Goal: Task Accomplishment & Management: Manage account settings

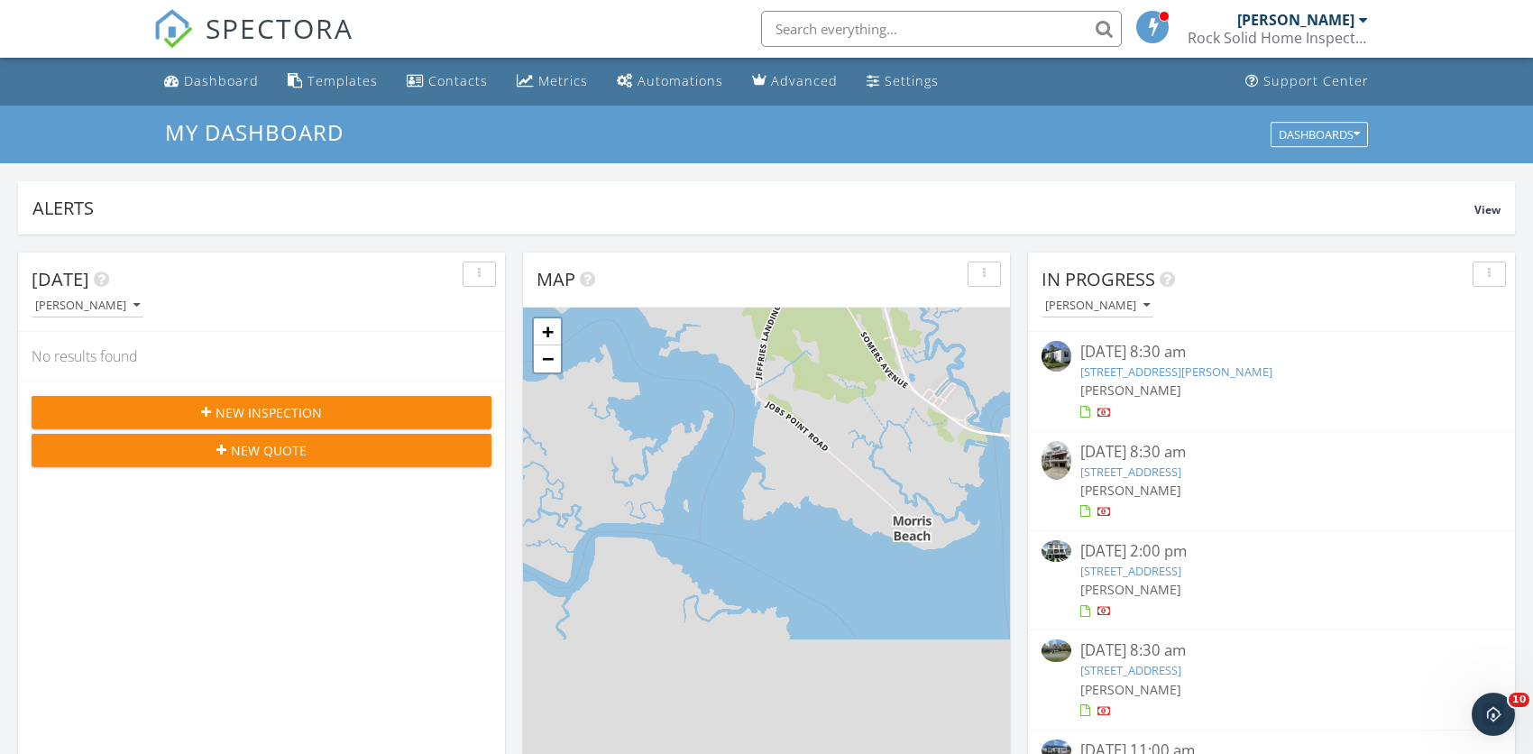
scroll to position [1668, 1560]
click at [1119, 372] on link "46 Jones Mill Road, Wrightstown, NJ 08562" at bounding box center [1176, 371] width 192 height 16
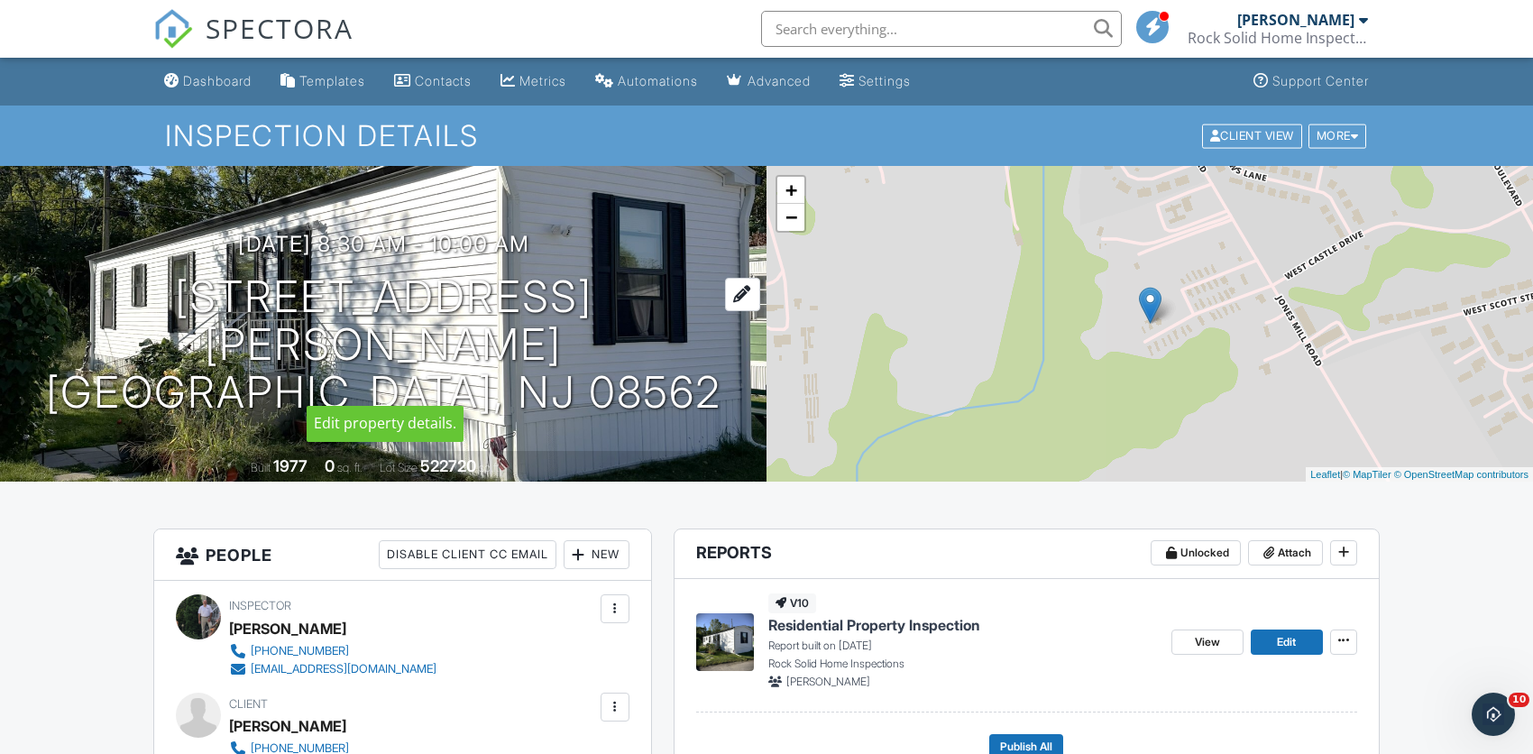
click at [569, 331] on h1 "46 Jones Mill Road Wrightstown, NJ 08562" at bounding box center [383, 344] width 709 height 142
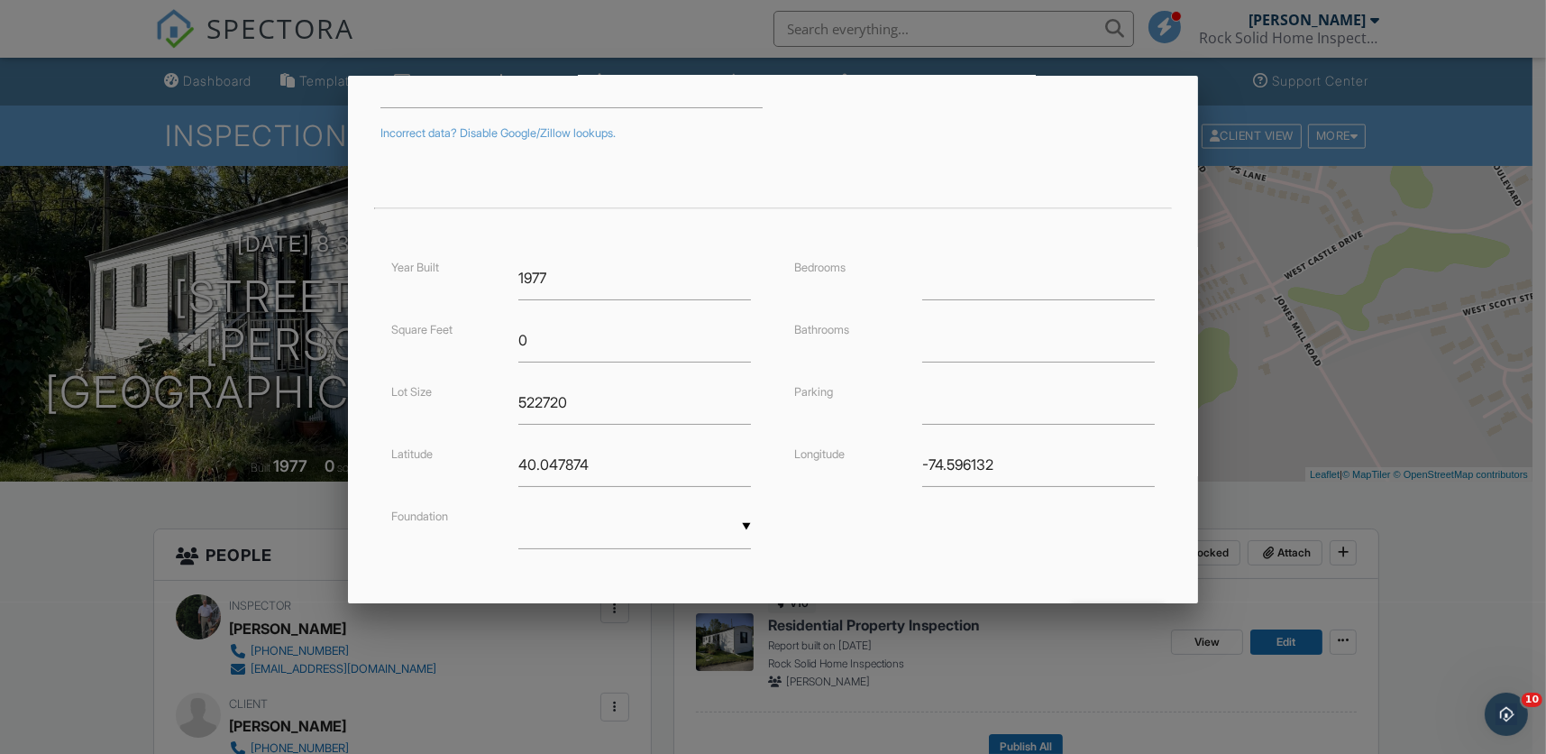
scroll to position [372, 0]
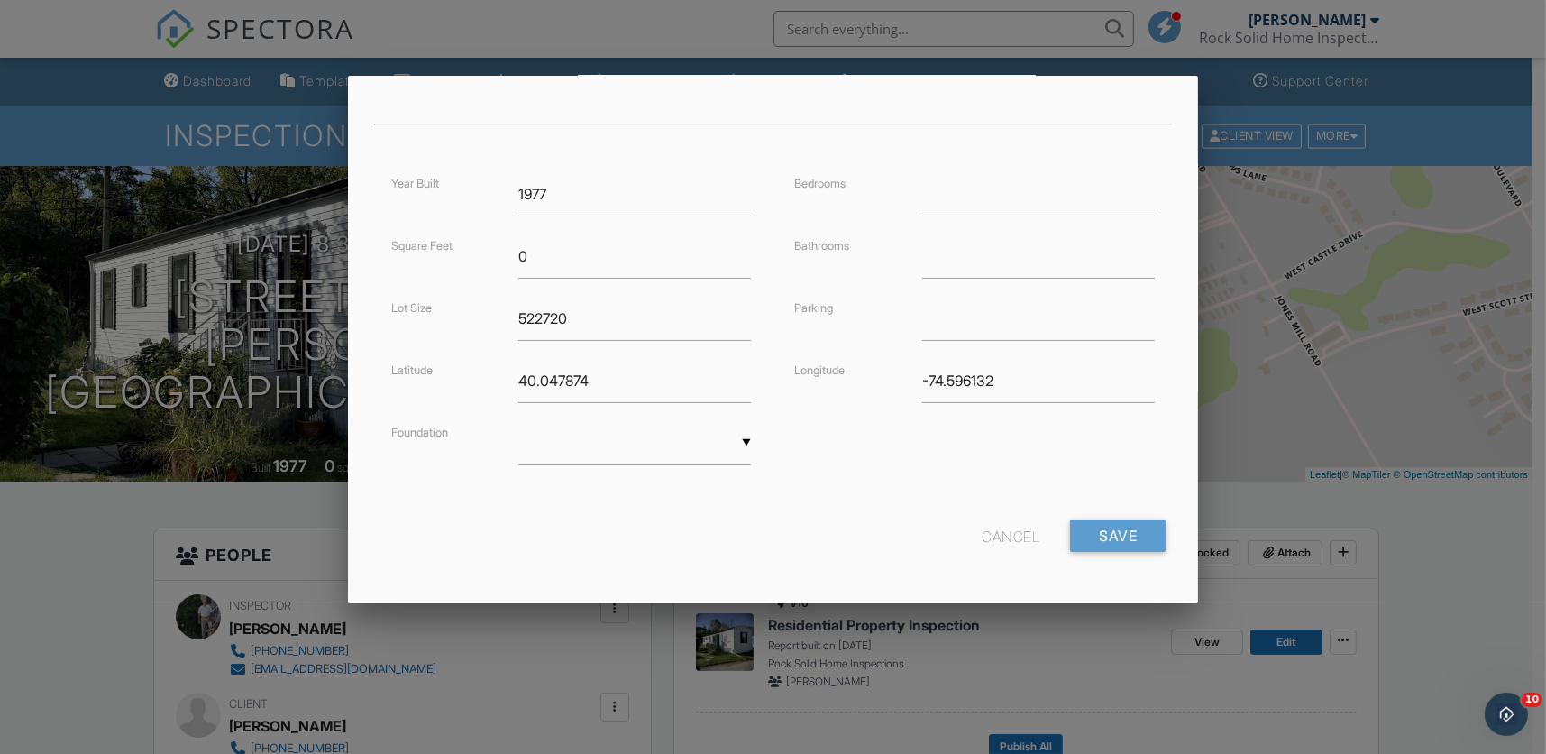
click at [659, 453] on div "▼ Basement Slab Crawlspace Basement Slab Crawlspace" at bounding box center [635, 443] width 233 height 44
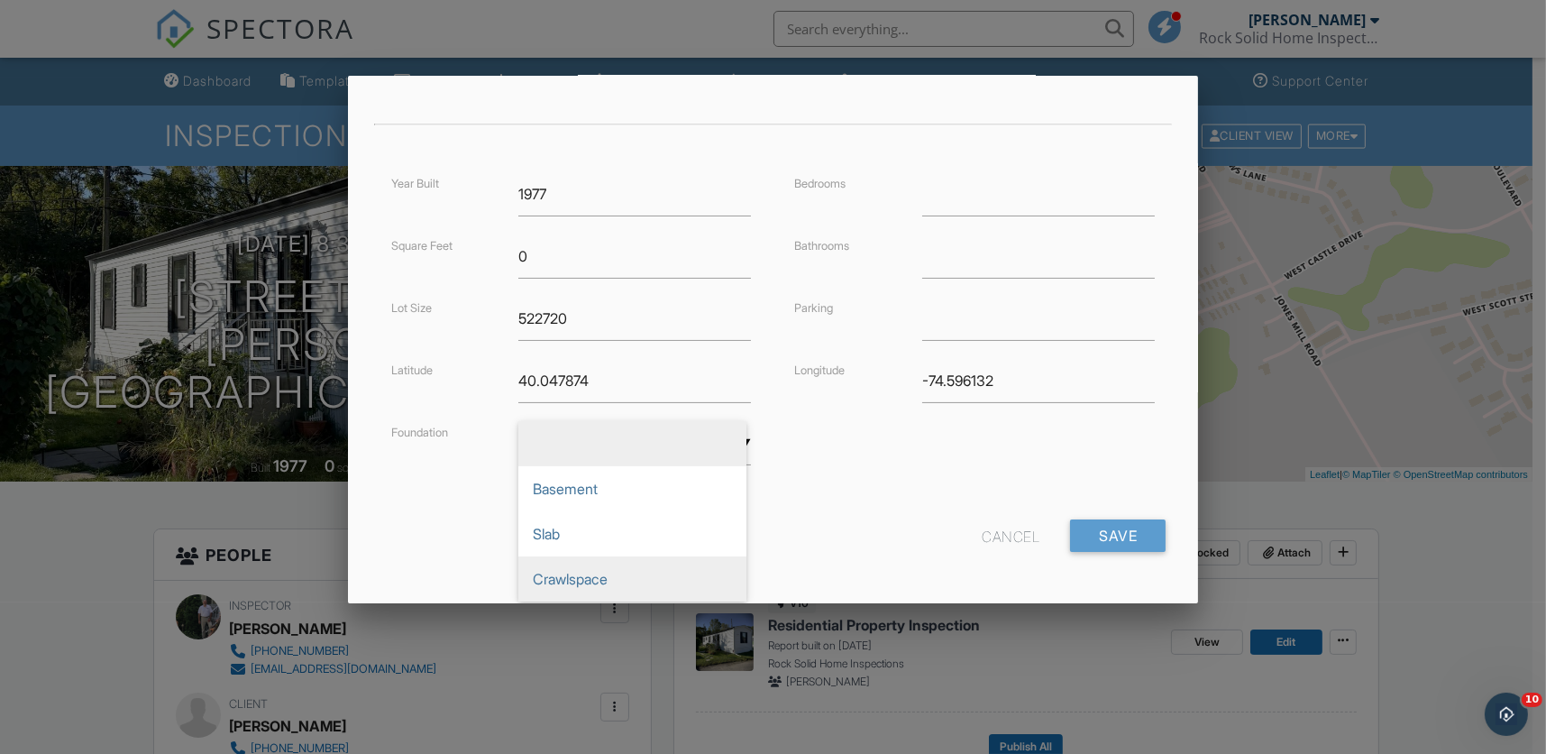
click at [611, 570] on span "Crawlspace" at bounding box center [633, 578] width 228 height 45
type input "Crawlspace"
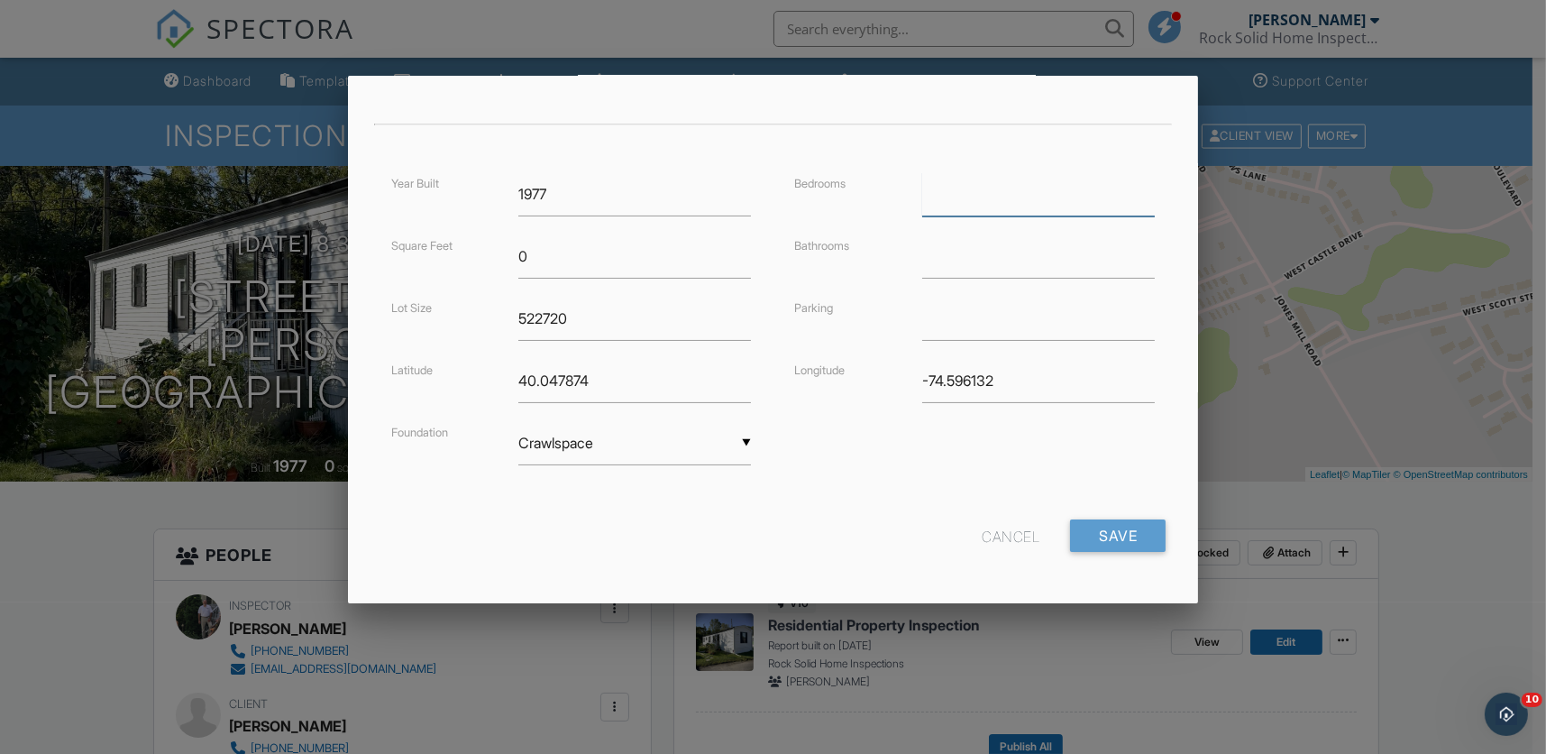
click at [984, 199] on input "number" at bounding box center [1038, 194] width 233 height 44
type input "2"
type input "1"
click at [1115, 530] on input "Save" at bounding box center [1118, 535] width 96 height 32
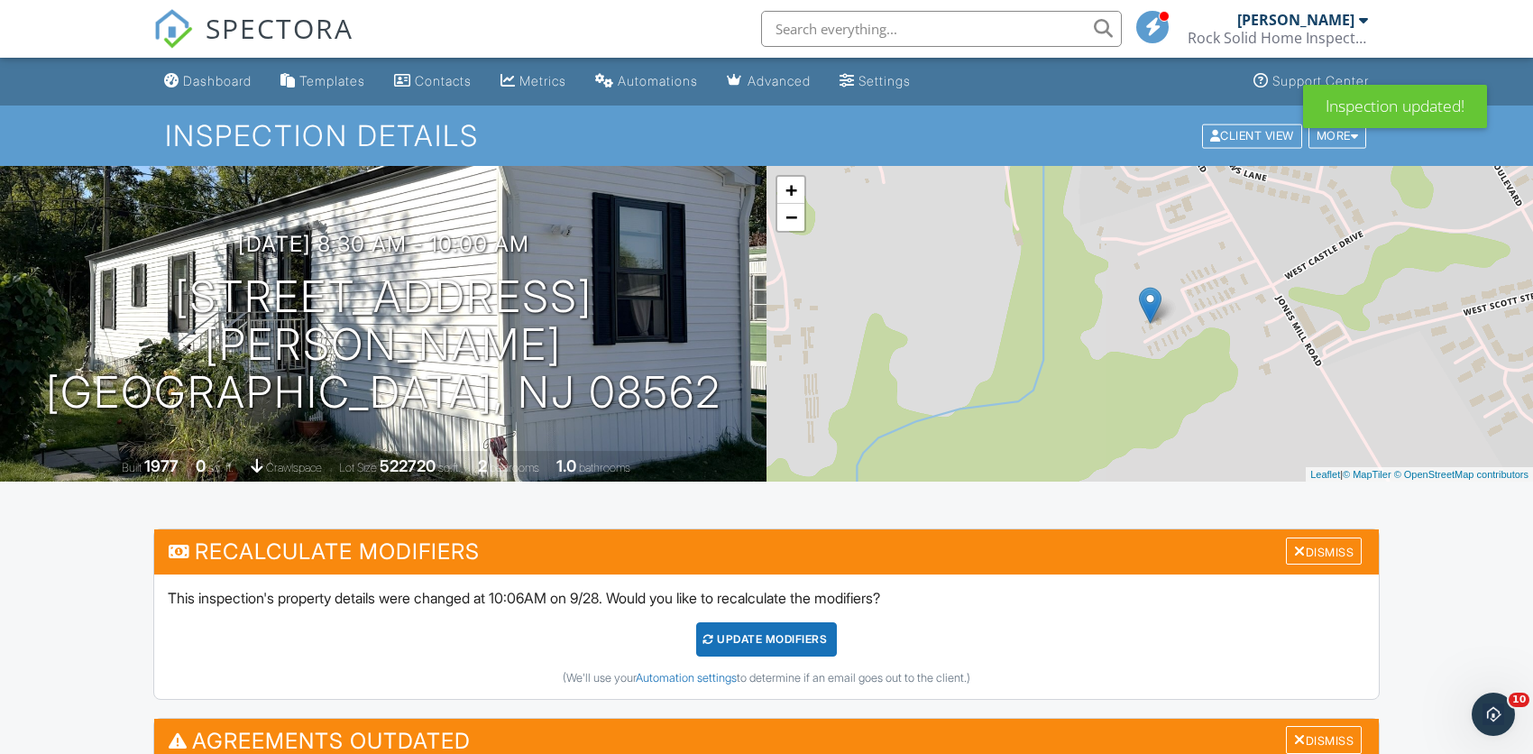
scroll to position [659, 0]
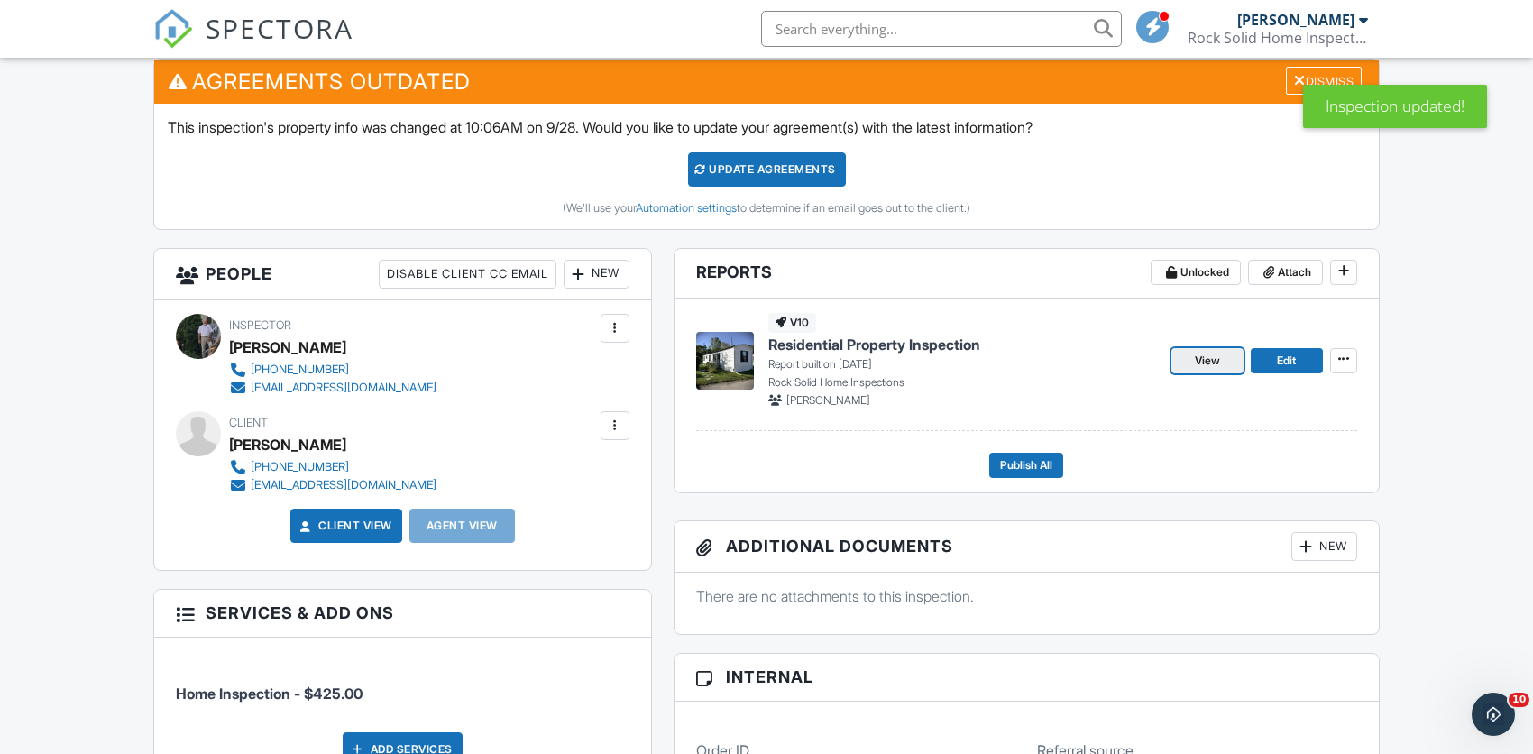
click at [1198, 360] on span "View" at bounding box center [1207, 361] width 25 height 18
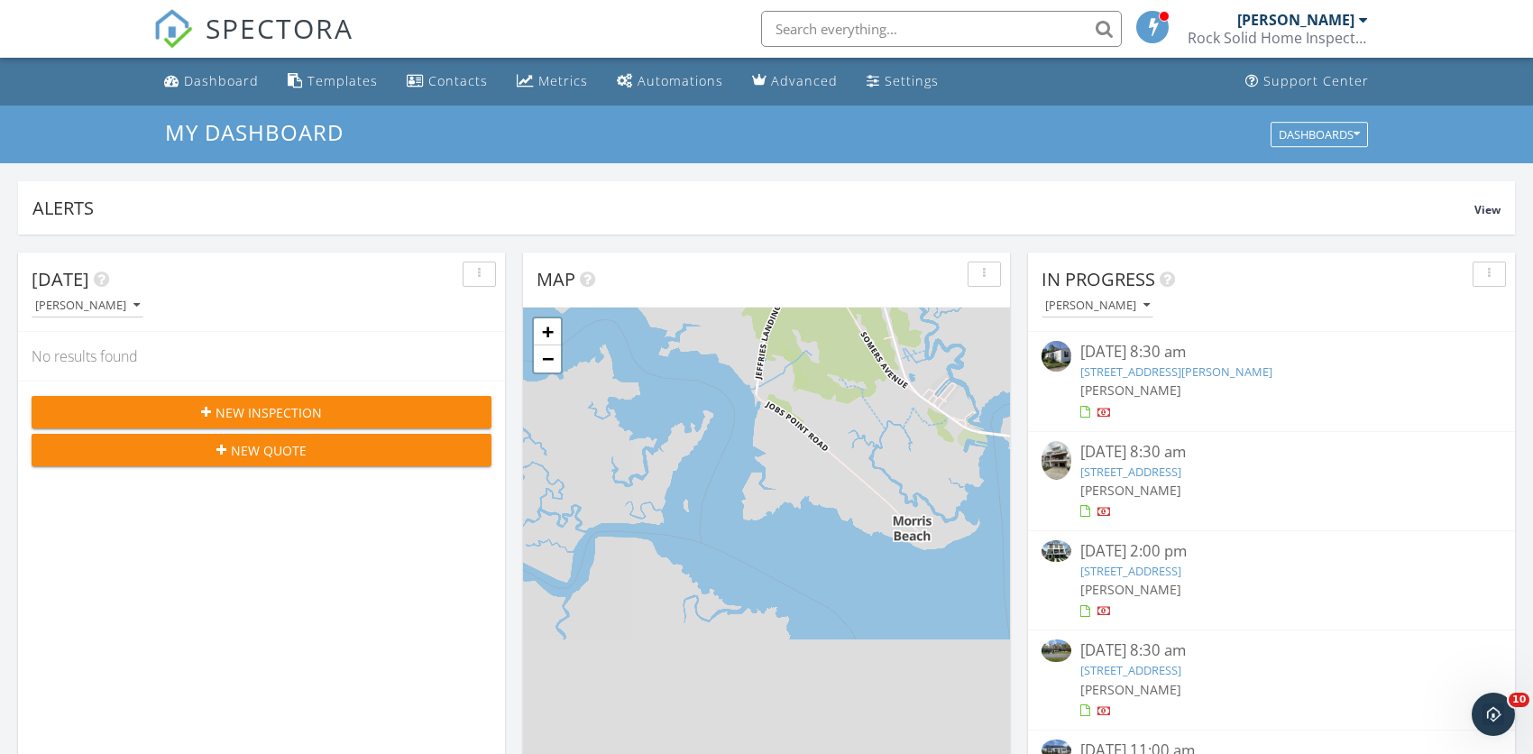
click at [1136, 473] on link "111 S Amherst Avenue , Ventnor City, NJ 08406" at bounding box center [1130, 471] width 101 height 16
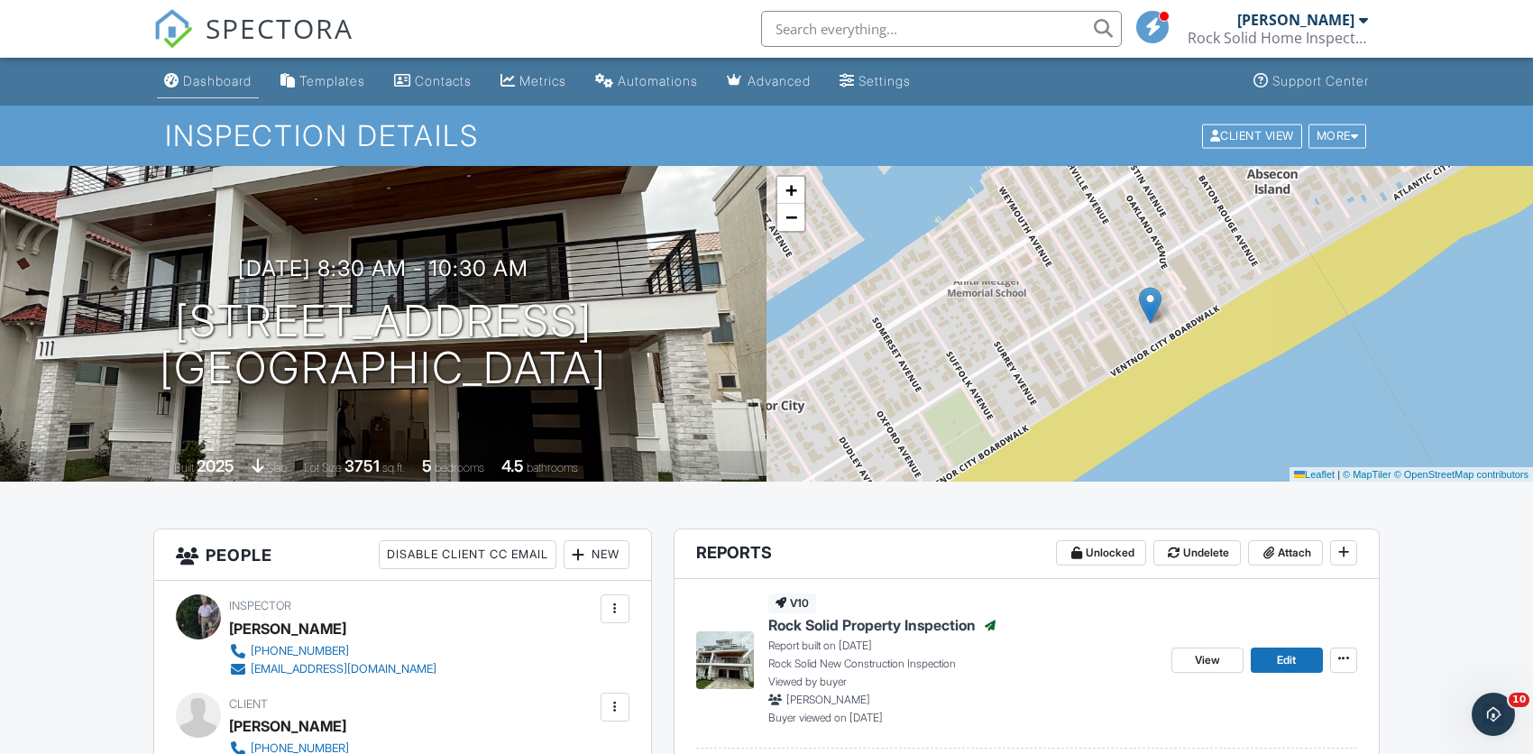
click at [225, 87] on div "Dashboard" at bounding box center [217, 80] width 69 height 15
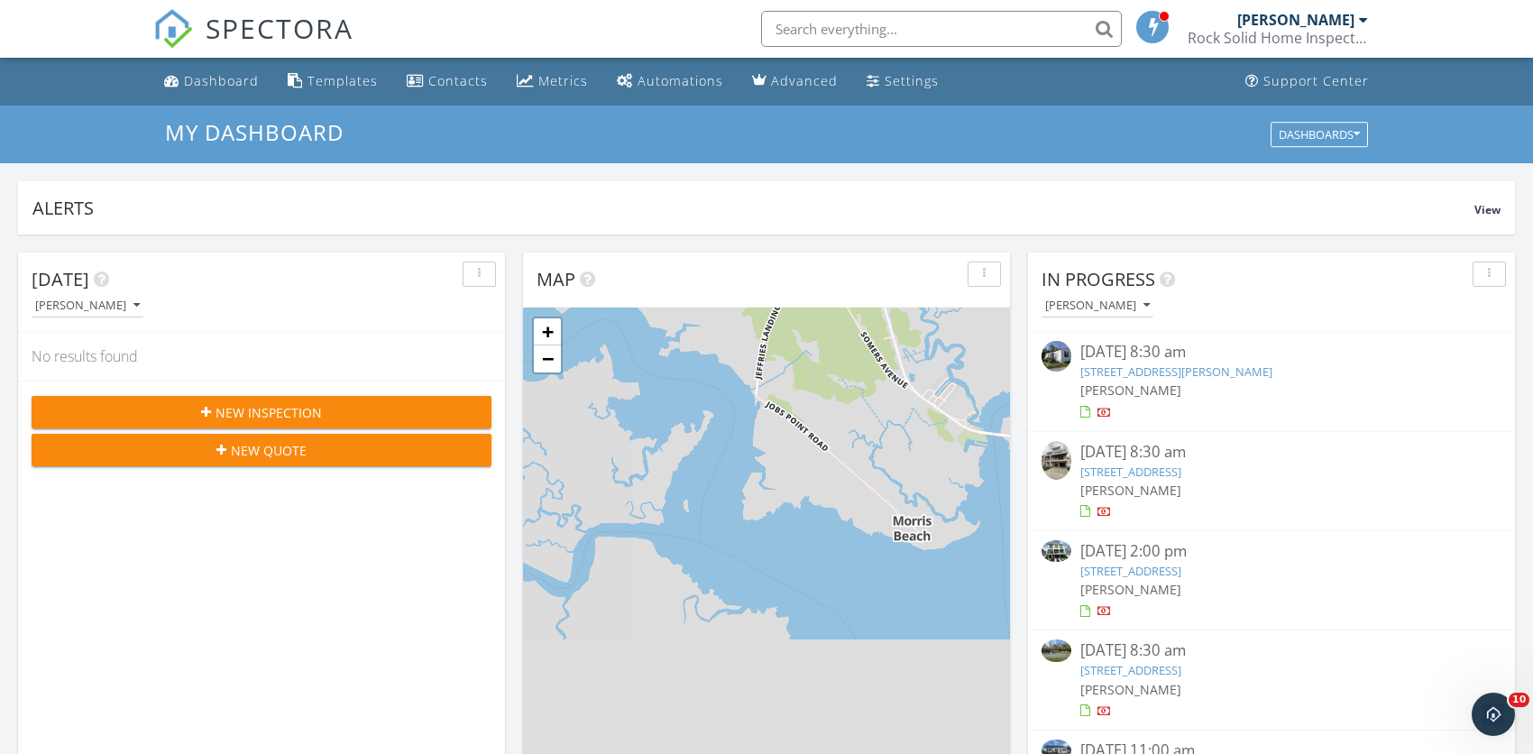
click at [1108, 457] on div "09/25/25 8:30 am" at bounding box center [1271, 452] width 383 height 23
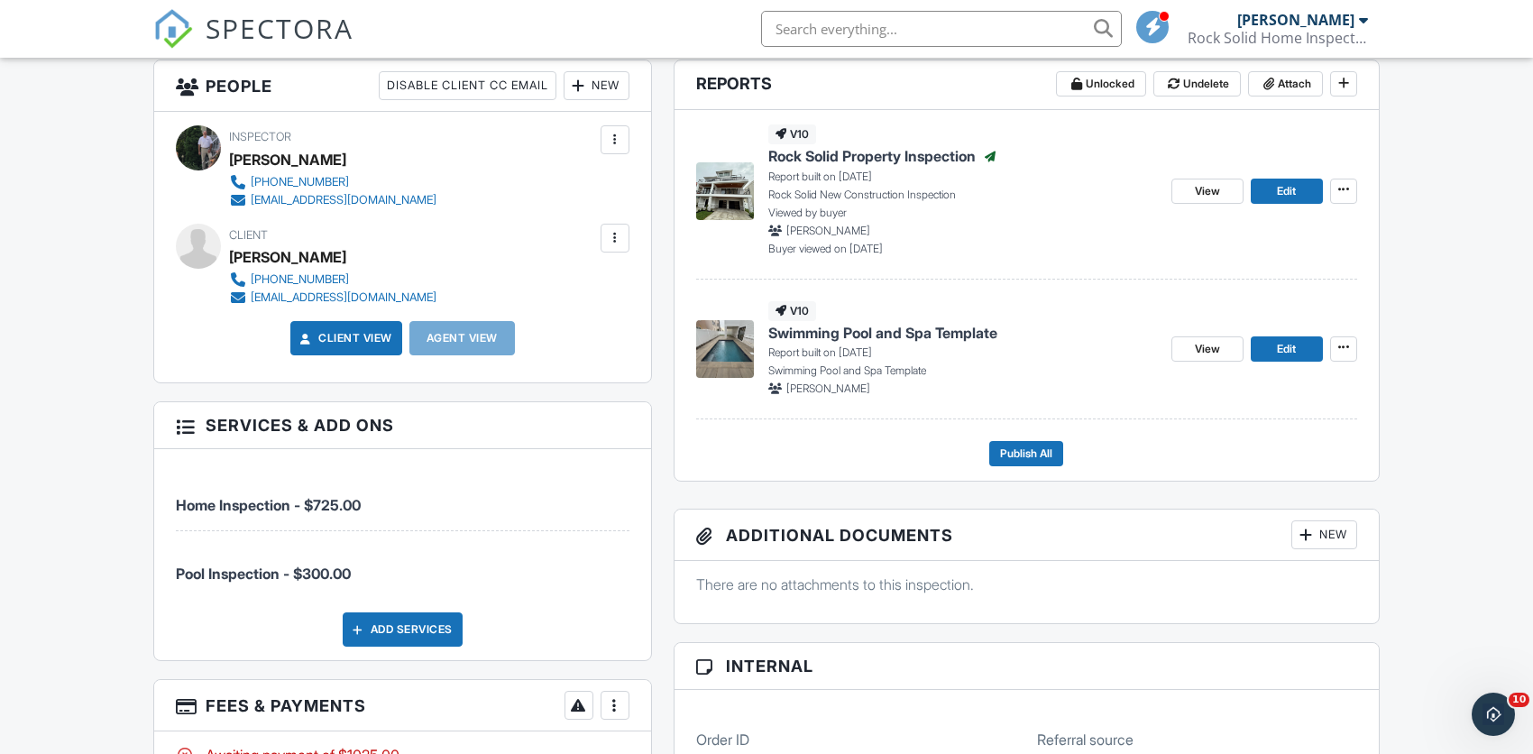
scroll to position [473, 0]
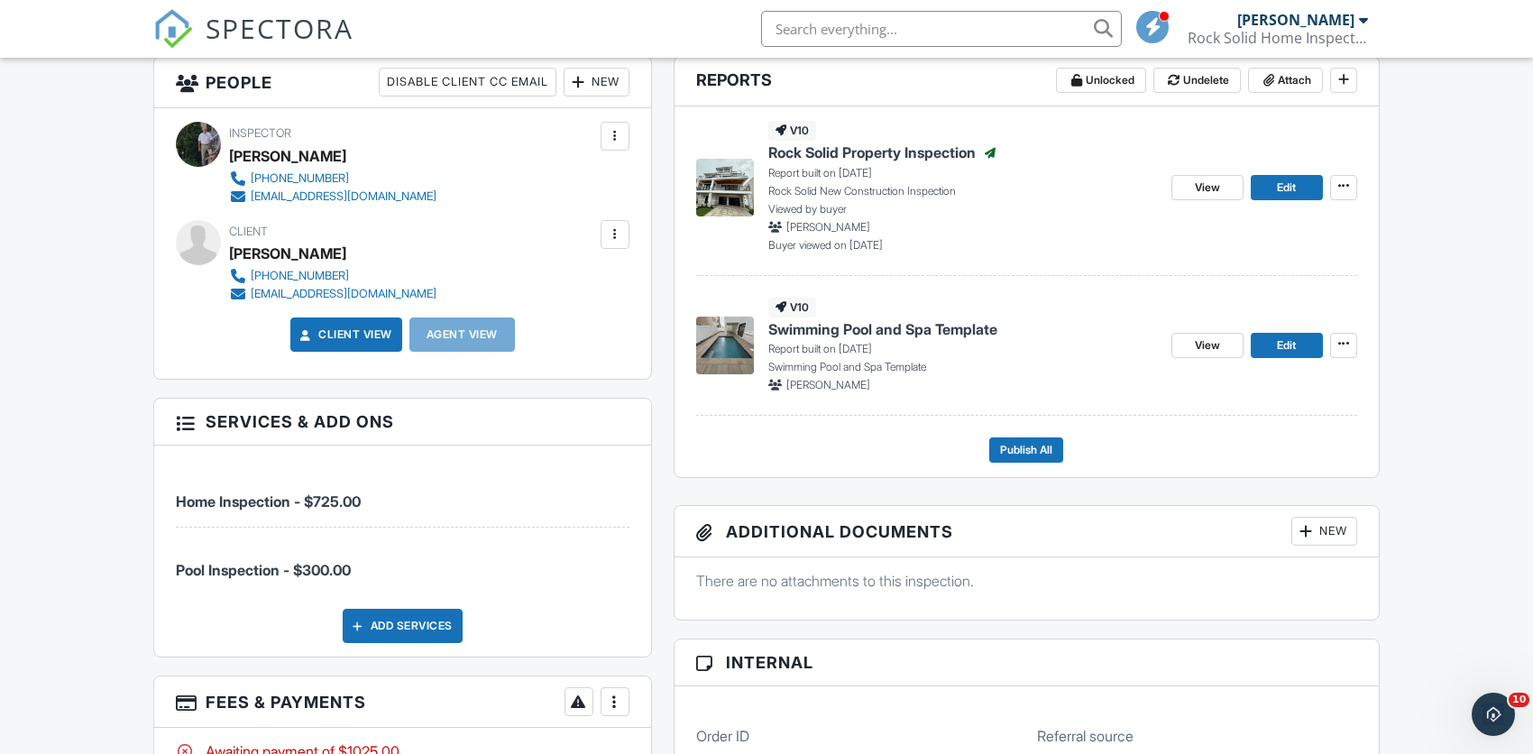
drag, startPoint x: 1540, startPoint y: 221, endPoint x: 1545, endPoint y: 356, distance: 135.3
click at [1209, 344] on span "View" at bounding box center [1207, 345] width 25 height 18
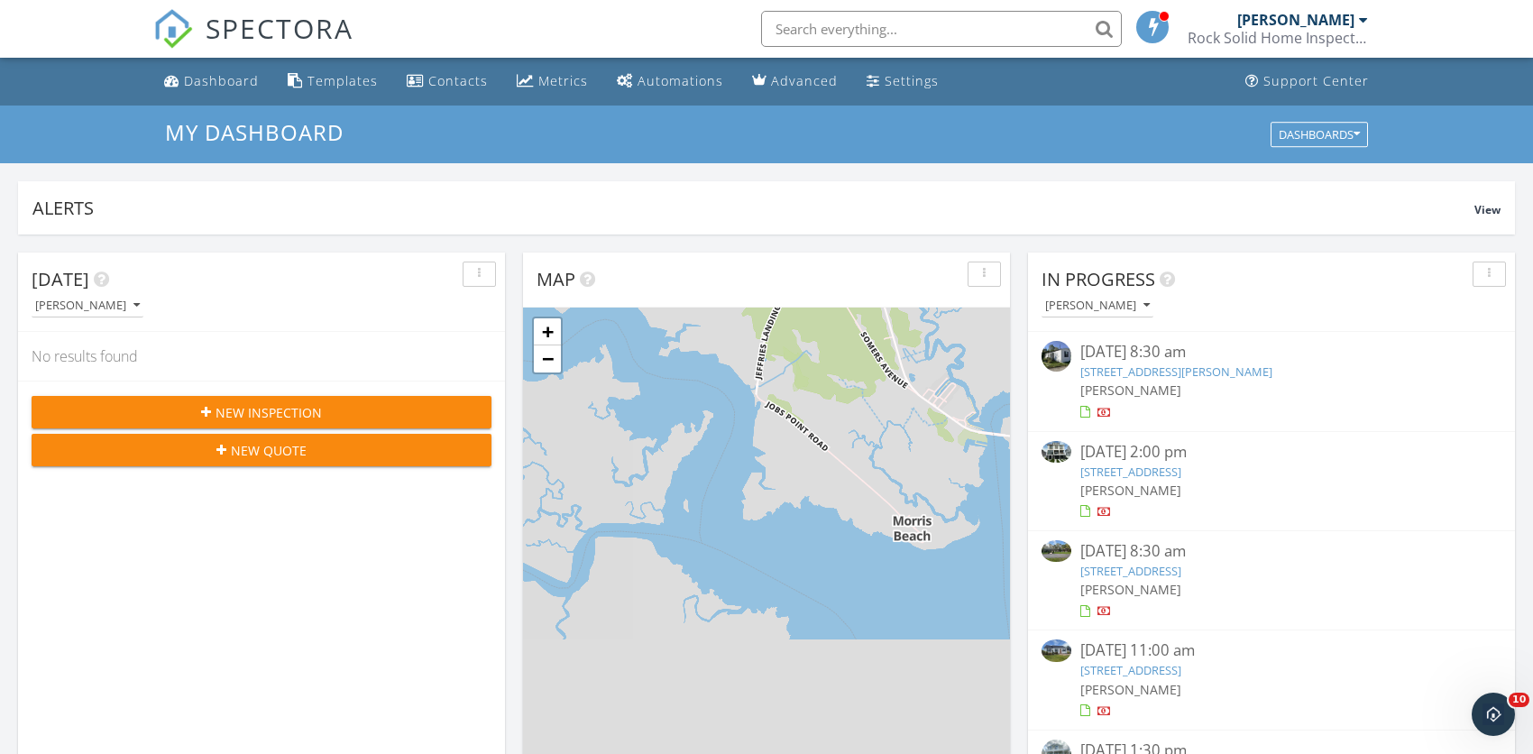
click at [1119, 567] on link "[STREET_ADDRESS]" at bounding box center [1130, 571] width 101 height 16
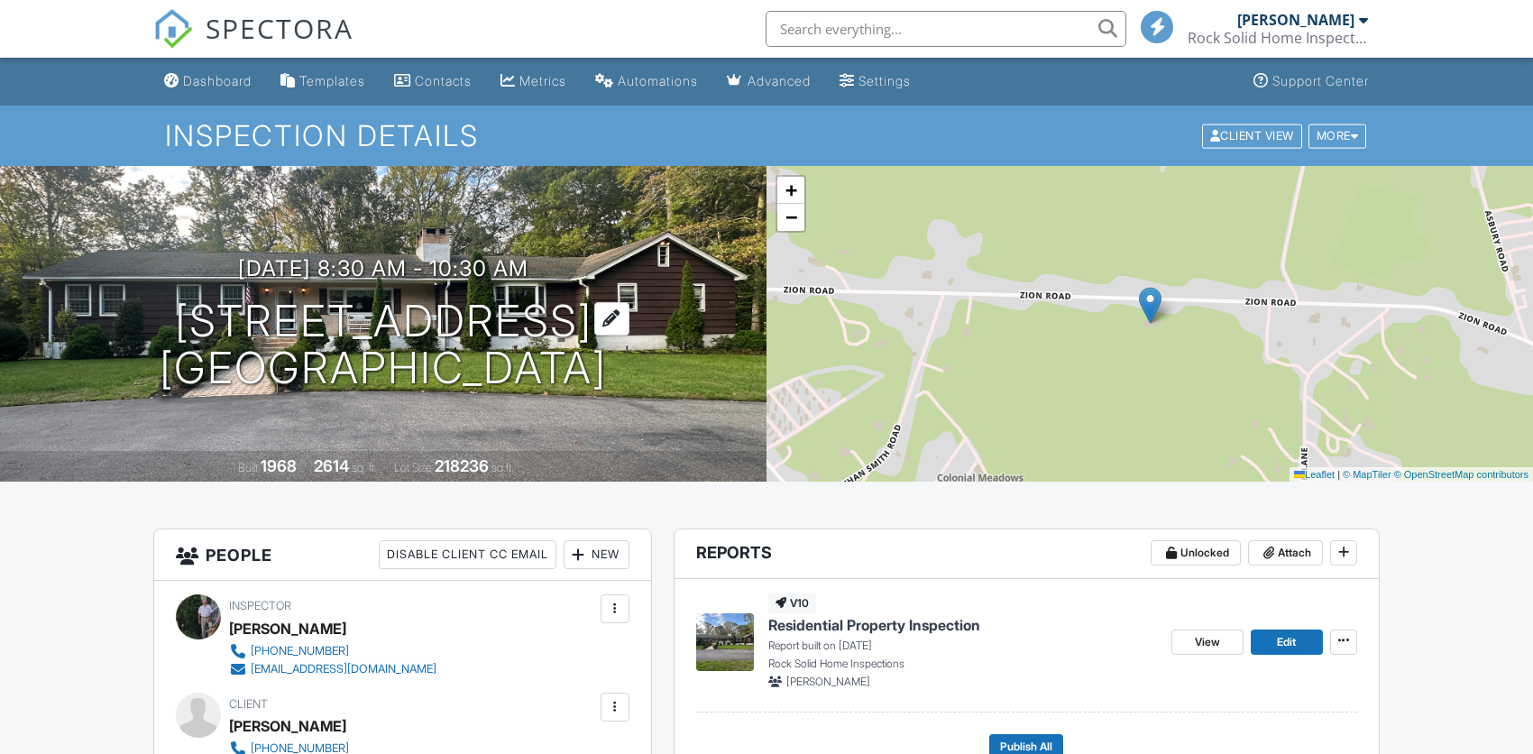
click at [504, 298] on h1 "[STREET_ADDRESS] [GEOGRAPHIC_DATA]" at bounding box center [383, 346] width 447 height 96
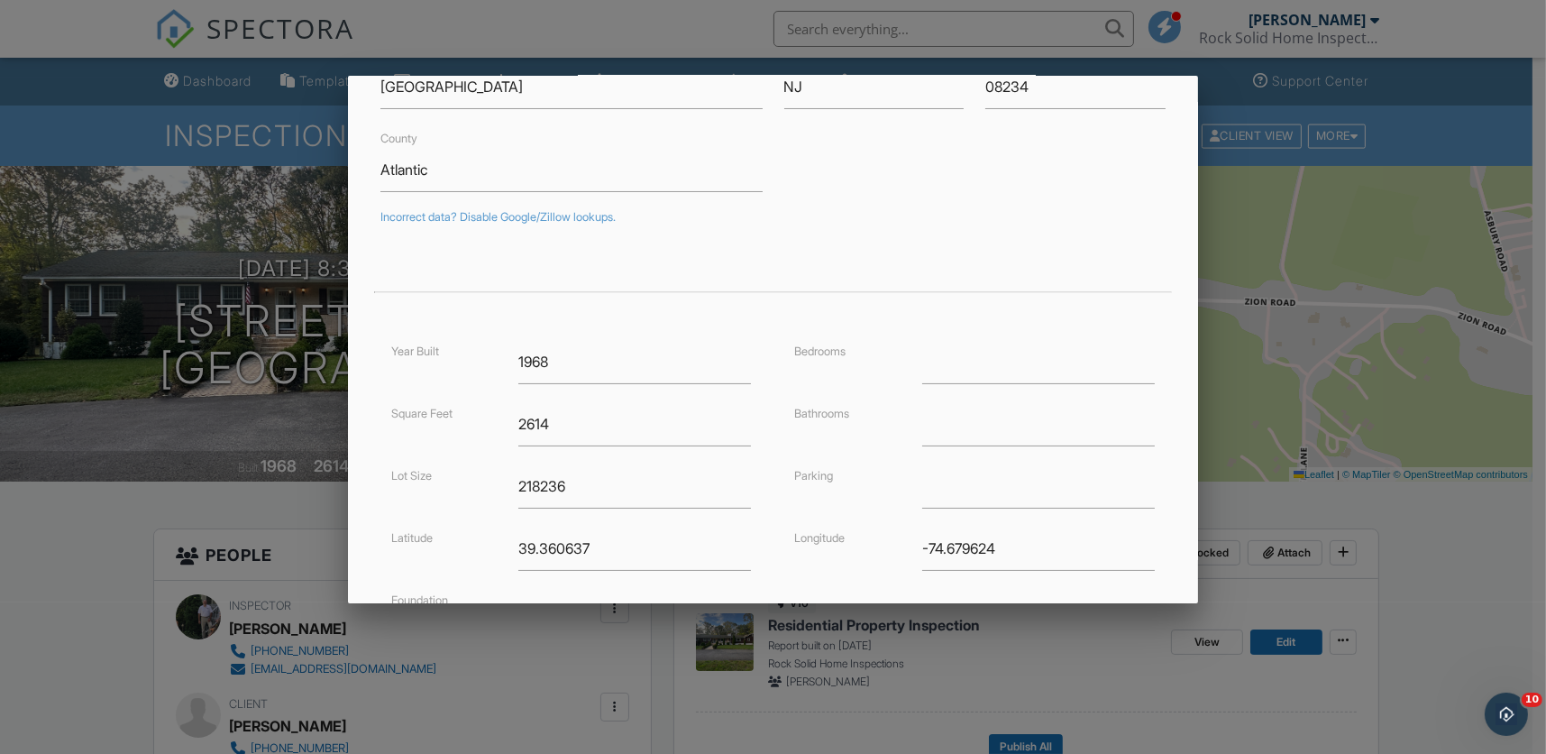
scroll to position [372, 0]
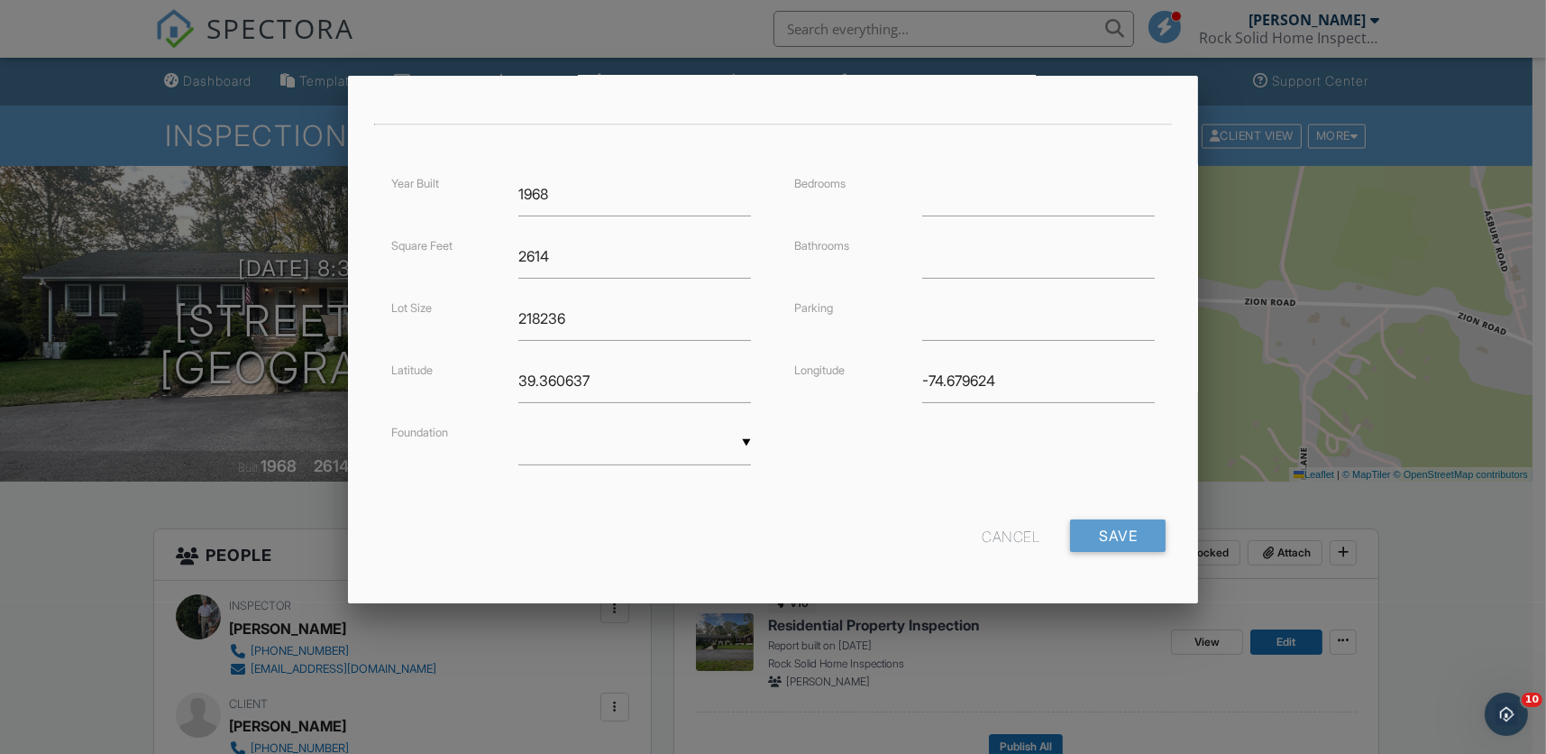
click at [557, 441] on div "▼ Basement Slab Crawlspace Basement Slab Crawlspace" at bounding box center [635, 443] width 233 height 44
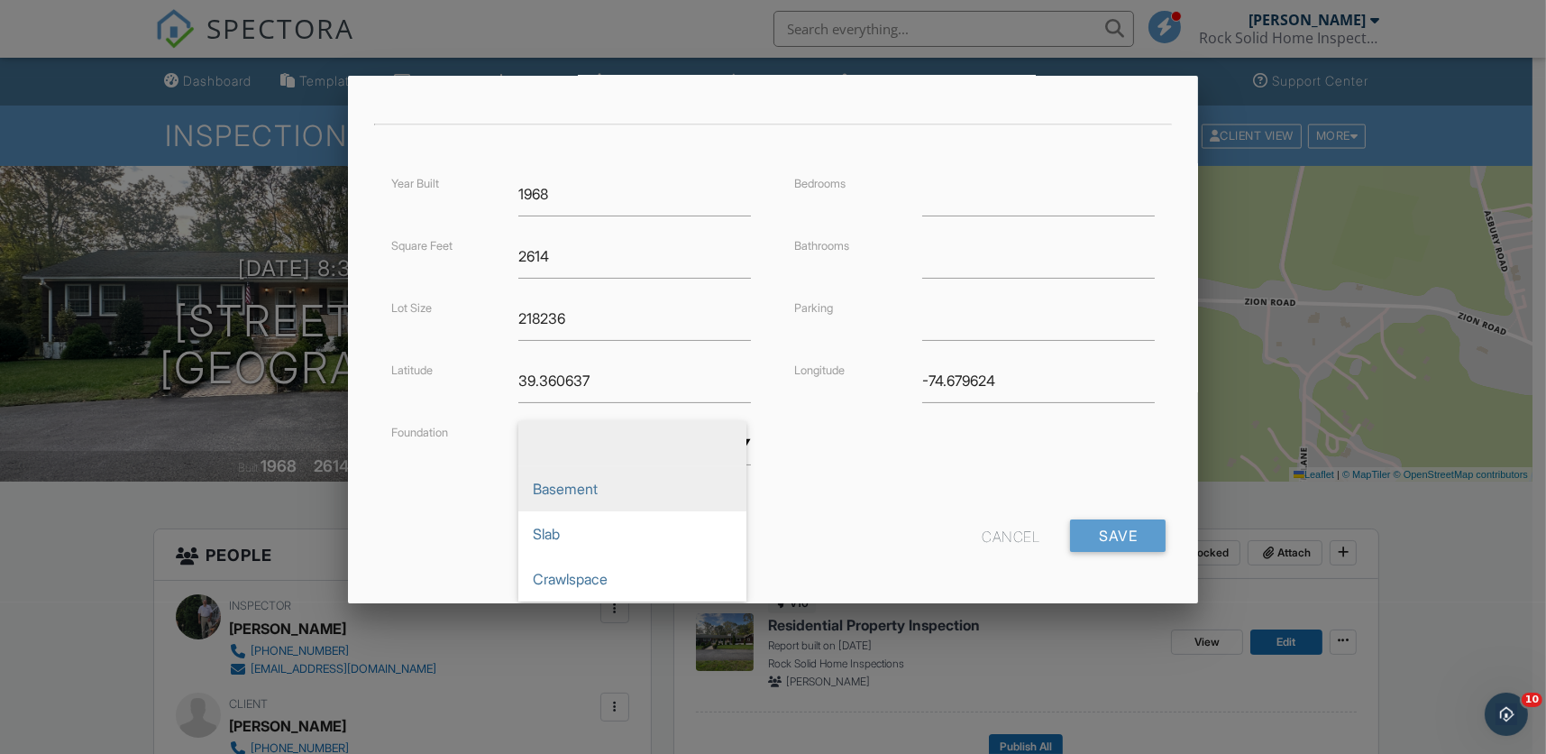
click at [576, 490] on span "Basement" at bounding box center [633, 488] width 228 height 45
type input "Basement"
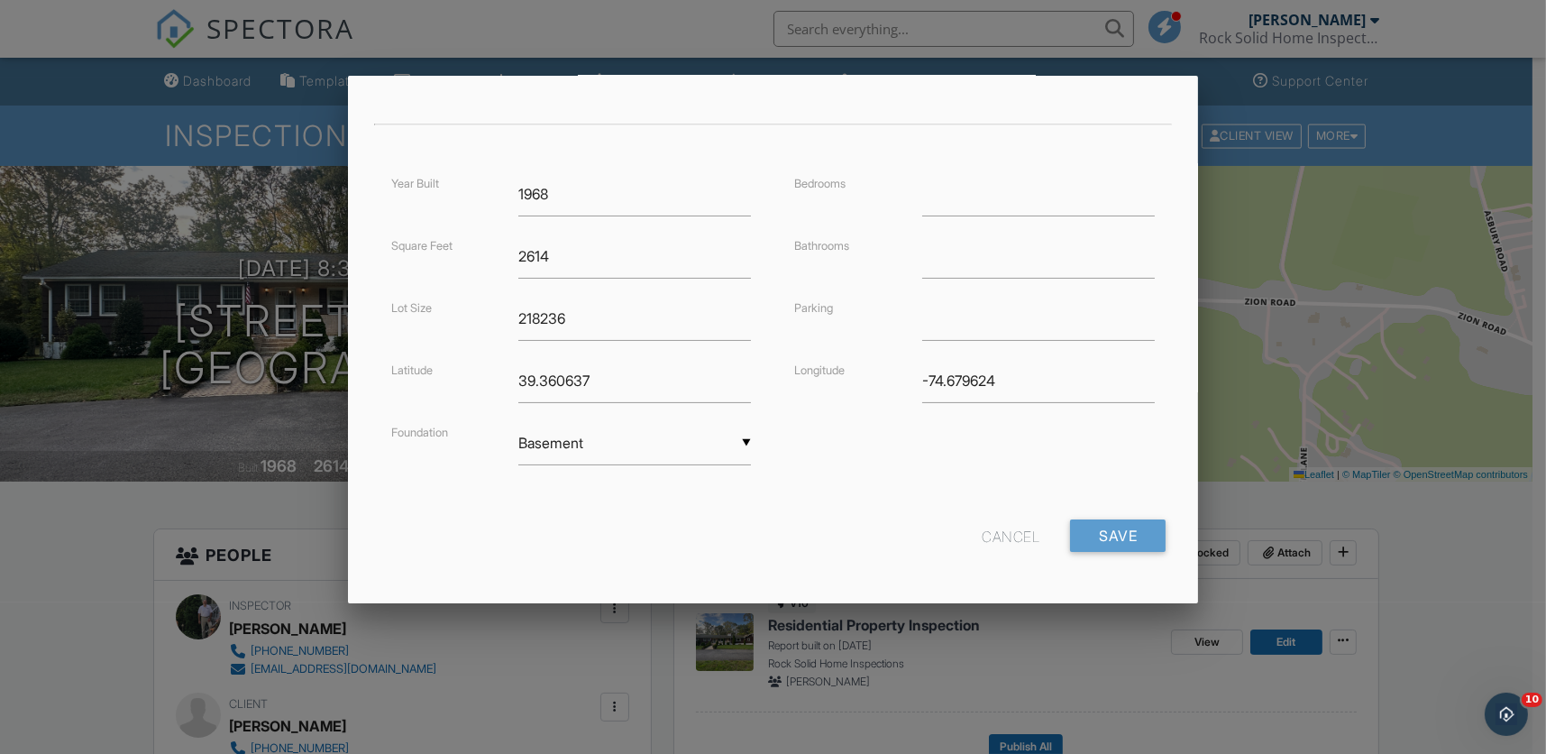
click at [950, 216] on div "Bedrooms Bathrooms Parking Longitude -74.679624" at bounding box center [976, 296] width 404 height 249
click at [959, 204] on input "number" at bounding box center [1038, 194] width 233 height 44
type input "3"
type input "2.5"
click at [1112, 535] on input "Save" at bounding box center [1118, 535] width 96 height 32
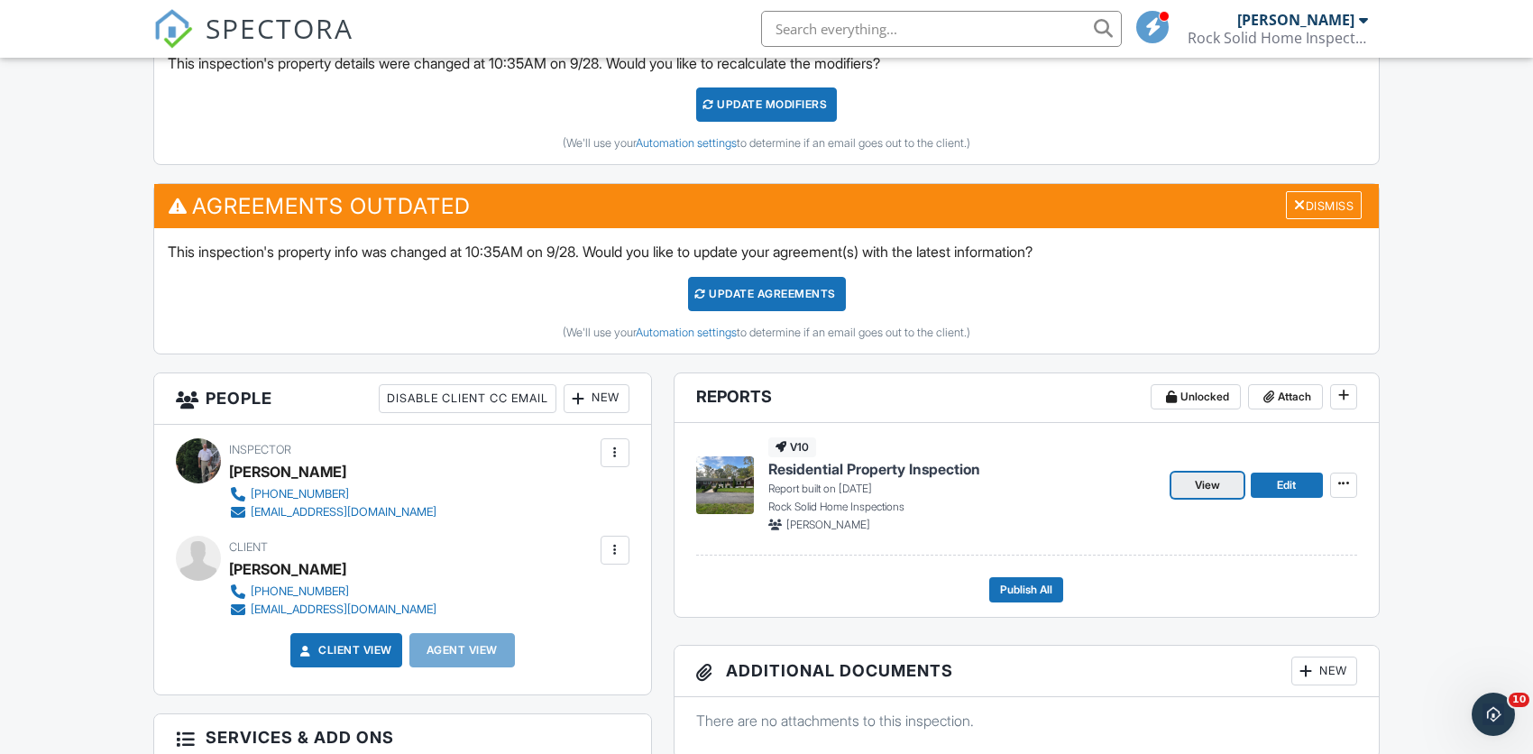
click at [1207, 485] on span "View" at bounding box center [1207, 485] width 25 height 18
